Goal: Information Seeking & Learning: Get advice/opinions

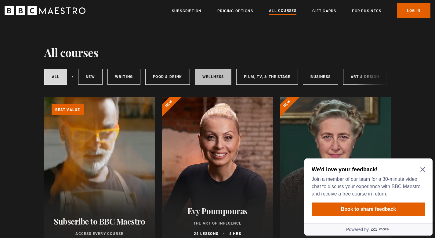
click at [214, 77] on link "Wellness" at bounding box center [213, 77] width 37 height 16
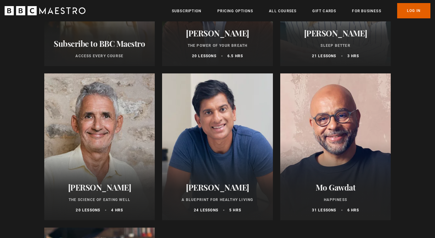
scroll to position [179, 0]
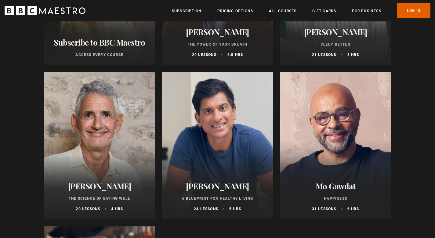
click at [341, 135] on div at bounding box center [335, 145] width 111 height 147
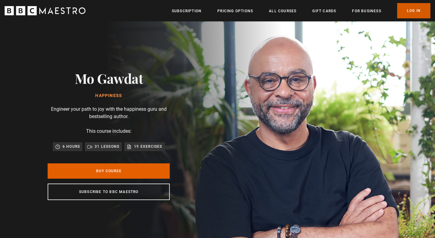
click at [410, 10] on link "Log In" at bounding box center [413, 10] width 33 height 15
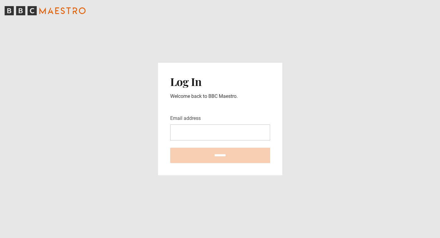
type input "**********"
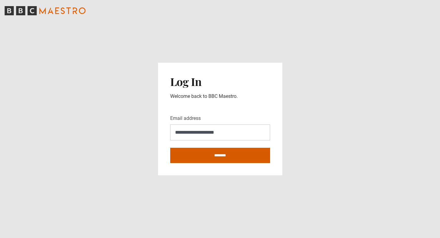
click at [233, 156] on input "********" at bounding box center [220, 155] width 100 height 15
type input "**********"
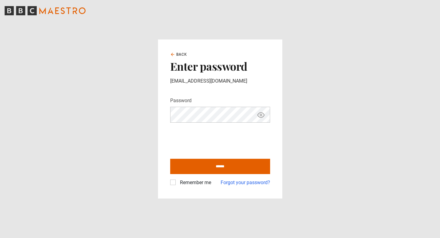
click at [177, 182] on label "Remember me" at bounding box center [194, 182] width 34 height 7
click at [219, 164] on input "******" at bounding box center [220, 165] width 100 height 15
type input "**********"
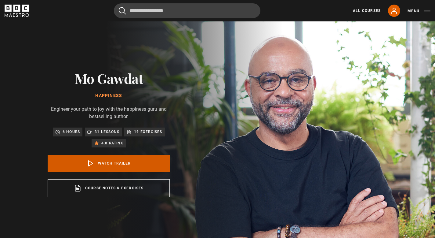
click at [115, 163] on link "Watch Trailer" at bounding box center [109, 163] width 122 height 17
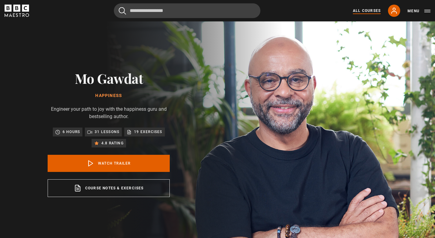
click at [370, 12] on link "All Courses" at bounding box center [367, 10] width 28 height 5
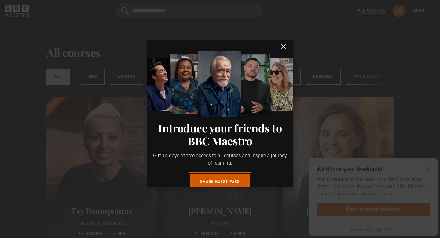
click at [212, 178] on link "Share guest pass" at bounding box center [219, 181] width 59 height 15
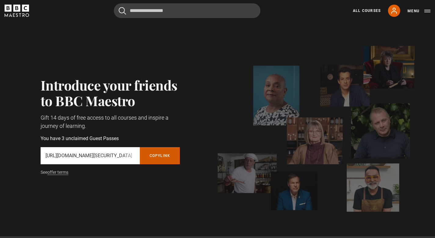
click at [163, 155] on button "Copy referral link" at bounding box center [160, 155] width 40 height 17
click at [369, 10] on link "All Courses" at bounding box center [367, 10] width 28 height 5
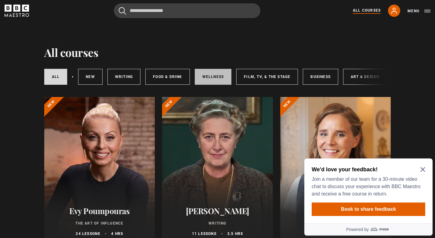
click at [217, 80] on link "Wellness" at bounding box center [213, 77] width 37 height 16
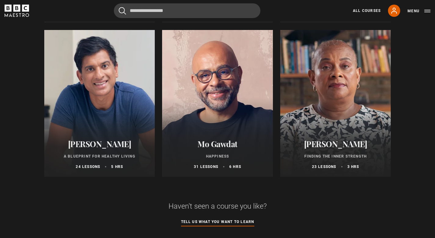
scroll to position [242, 0]
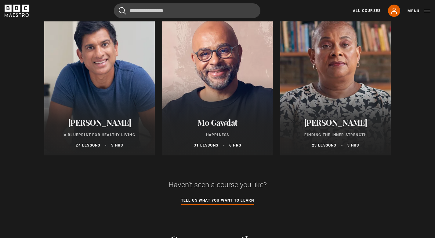
click at [329, 114] on div "[PERSON_NAME] Finding the Inner Strength 23 lessons 3 hrs" at bounding box center [335, 132] width 111 height 45
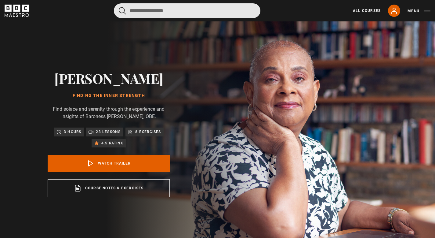
click at [216, 12] on input "Search" at bounding box center [187, 10] width 147 height 15
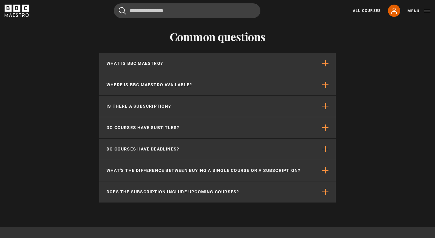
scroll to position [199, 0]
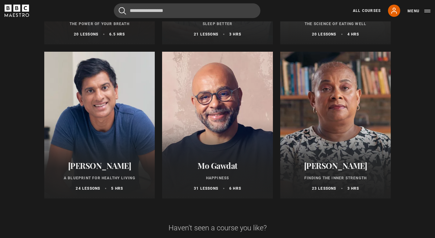
click at [212, 102] on div at bounding box center [217, 125] width 111 height 147
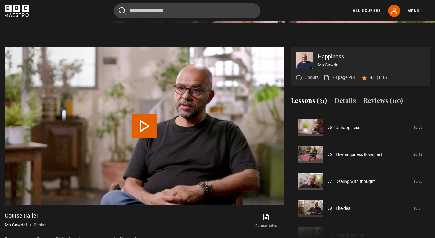
scroll to position [133, 0]
click at [388, 102] on button "Reviews (110)" at bounding box center [383, 101] width 40 height 13
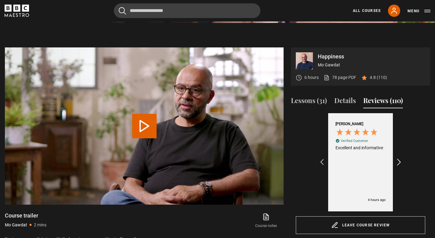
click at [400, 159] on icon "REVIEWS.io Carousel Scroll Right" at bounding box center [399, 162] width 9 height 9
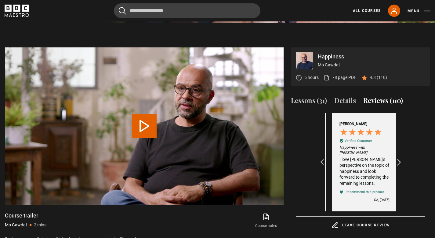
scroll to position [0, 71]
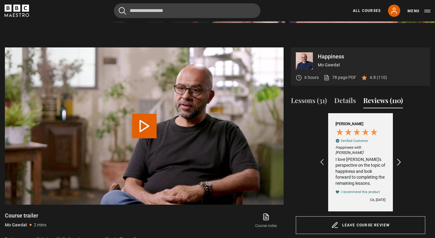
click at [400, 159] on icon "REVIEWS.io Carousel Scroll Right" at bounding box center [399, 162] width 9 height 9
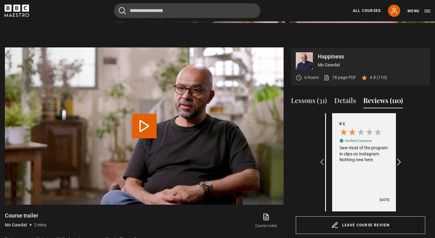
scroll to position [0, 142]
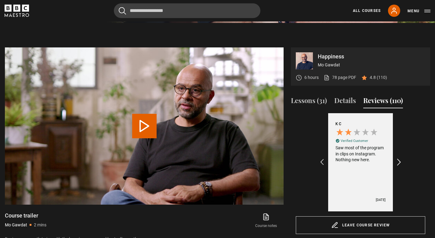
click at [400, 159] on icon "REVIEWS.io Carousel Scroll Right" at bounding box center [399, 162] width 9 height 9
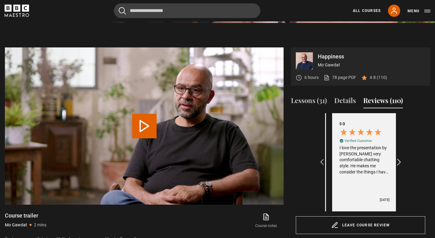
scroll to position [0, 213]
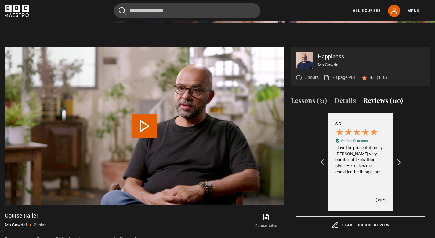
click at [400, 159] on icon "REVIEWS.io Carousel Scroll Right" at bounding box center [399, 162] width 9 height 9
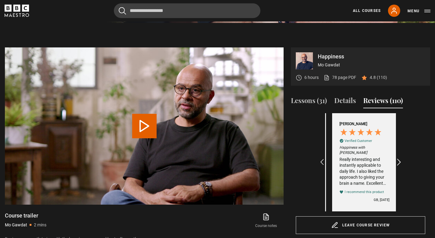
scroll to position [0, 283]
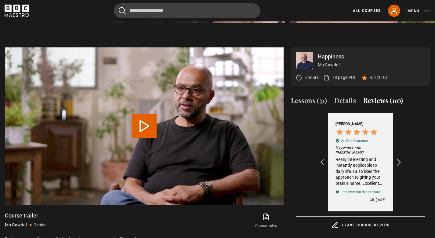
click at [400, 159] on icon "REVIEWS.io Carousel Scroll Right" at bounding box center [399, 162] width 9 height 9
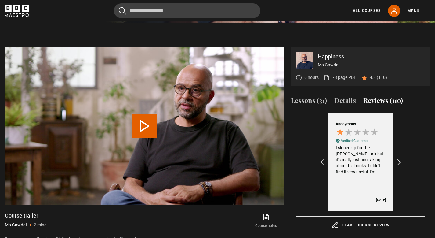
scroll to position [0, 354]
click at [400, 159] on icon "REVIEWS.io Carousel Scroll Right" at bounding box center [399, 162] width 9 height 9
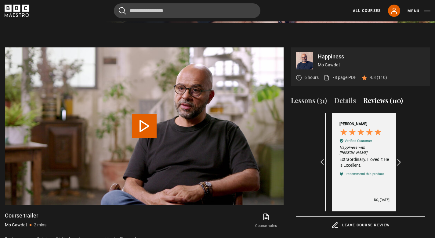
scroll to position [0, 425]
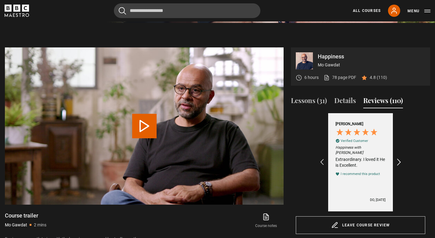
click at [400, 159] on icon "REVIEWS.io Carousel Scroll Right" at bounding box center [399, 162] width 9 height 9
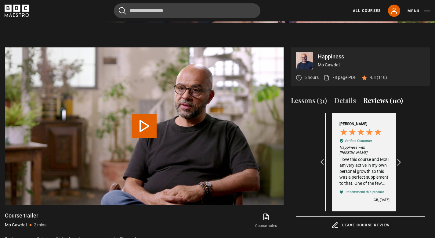
scroll to position [0, 496]
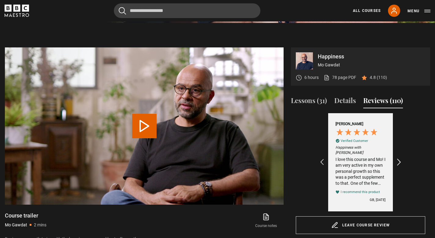
click at [400, 159] on icon "REVIEWS.io Carousel Scroll Right" at bounding box center [399, 162] width 9 height 9
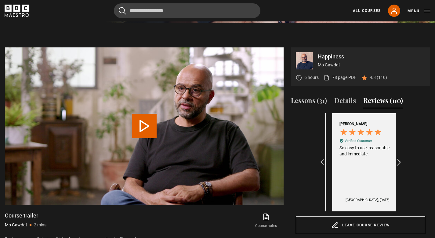
scroll to position [0, 567]
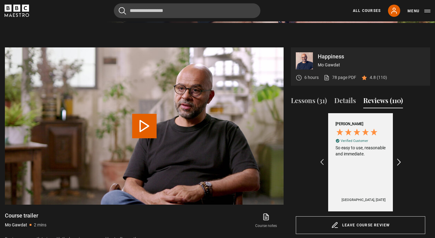
click at [400, 159] on icon "REVIEWS.io Carousel Scroll Right" at bounding box center [399, 162] width 9 height 9
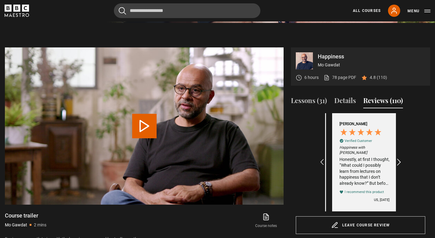
scroll to position [0, 638]
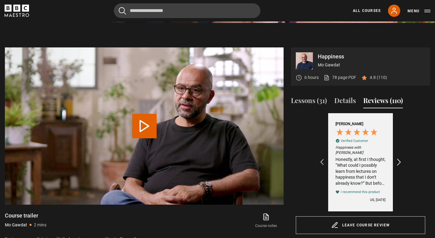
click at [400, 159] on icon "REVIEWS.io Carousel Scroll Right" at bounding box center [399, 162] width 9 height 9
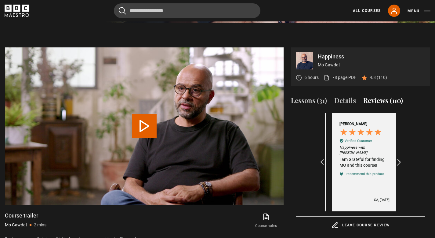
scroll to position [0, 709]
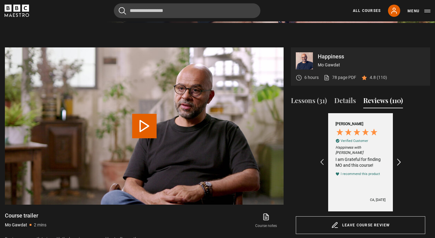
click at [400, 159] on icon "REVIEWS.io Carousel Scroll Right" at bounding box center [399, 162] width 9 height 9
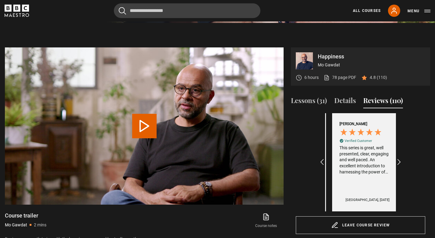
scroll to position [0, 1063]
